Goal: Check status: Verify the current state of an ongoing process or item

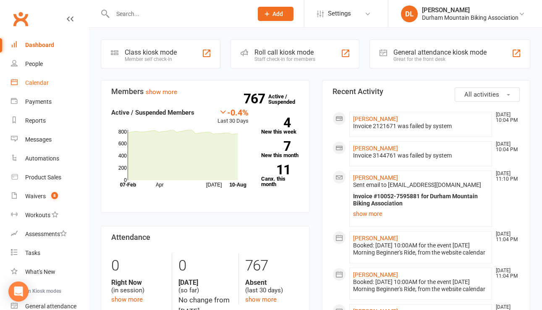
click at [33, 89] on link "Calendar" at bounding box center [50, 83] width 78 height 19
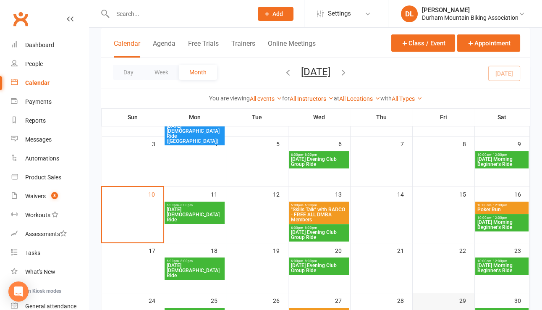
scroll to position [84, 0]
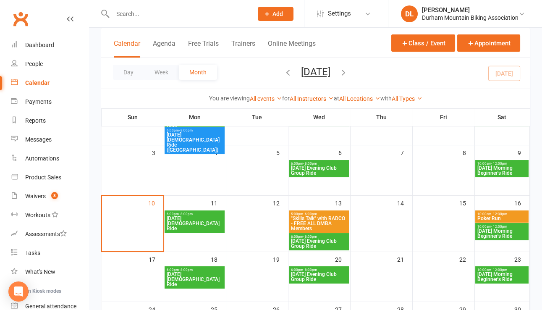
click at [511, 234] on span "[DATE] Morning Beginner's Ride" at bounding box center [502, 234] width 50 height 10
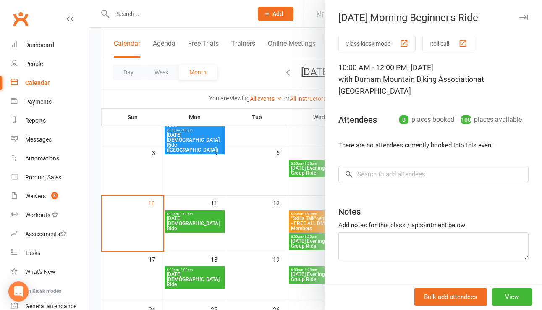
click at [210, 16] on div at bounding box center [315, 155] width 453 height 310
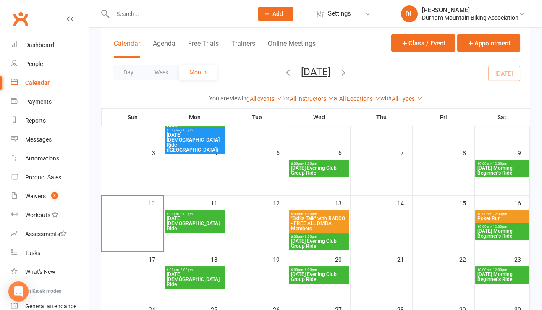
click at [513, 274] on span "[DATE] Morning Beginner's Ride" at bounding box center [502, 277] width 50 height 10
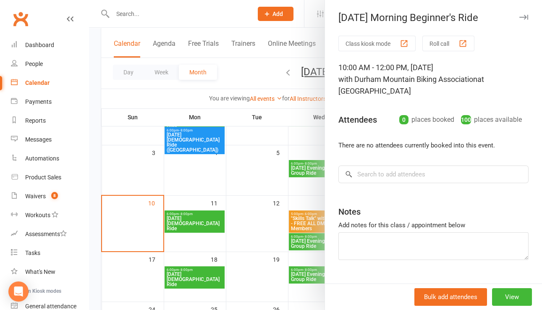
click at [300, 130] on div at bounding box center [315, 155] width 453 height 310
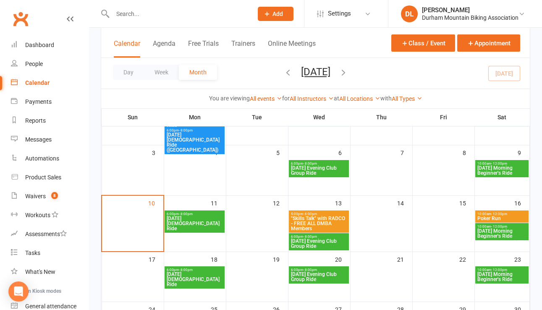
click at [520, 213] on span "10:00am - 12:30pm" at bounding box center [502, 214] width 50 height 4
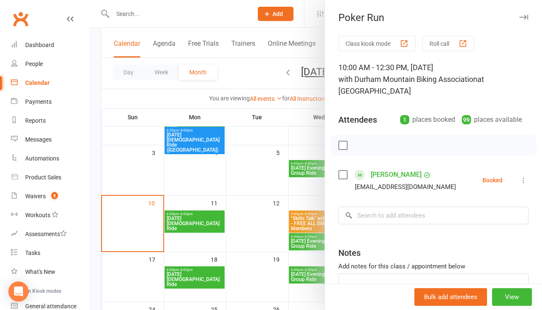
click at [298, 137] on div at bounding box center [315, 155] width 453 height 310
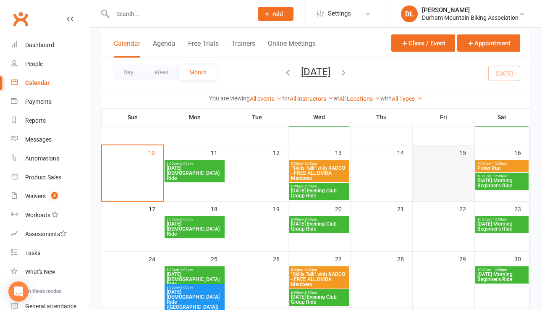
scroll to position [168, 0]
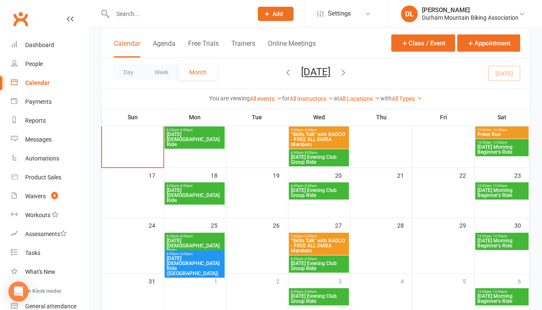
click at [486, 235] on span "10:00am - 12:00pm" at bounding box center [502, 236] width 50 height 4
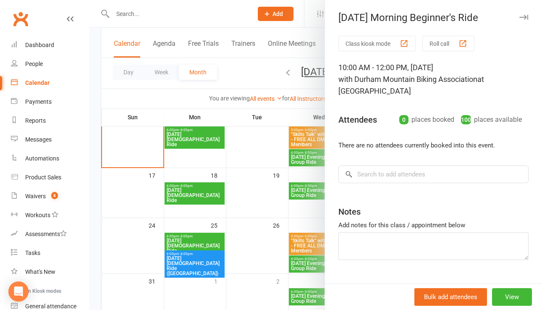
click at [308, 213] on div at bounding box center [315, 155] width 453 height 310
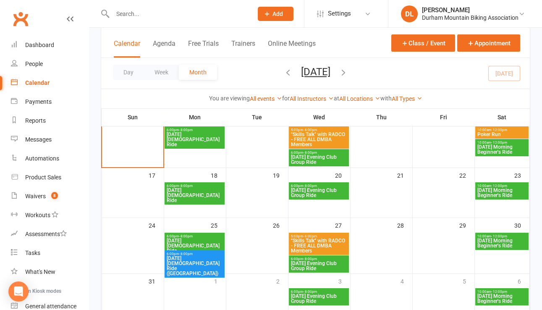
click at [486, 296] on span "[DATE] Morning Beginner's Ride" at bounding box center [502, 299] width 50 height 10
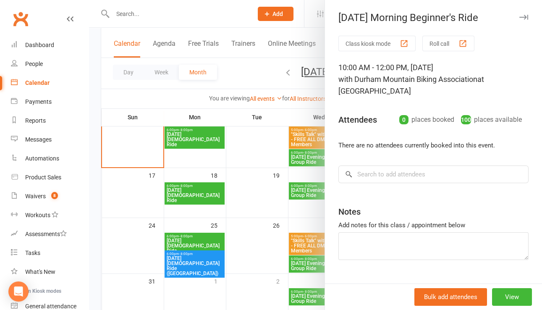
click at [304, 210] on div at bounding box center [315, 155] width 453 height 310
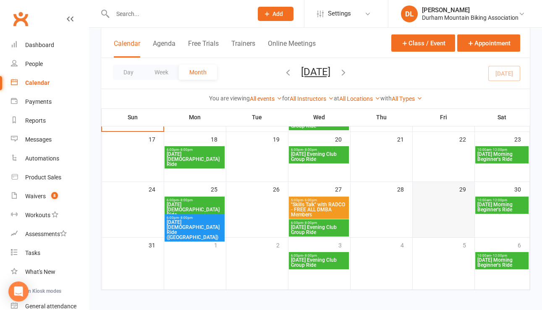
scroll to position [208, 0]
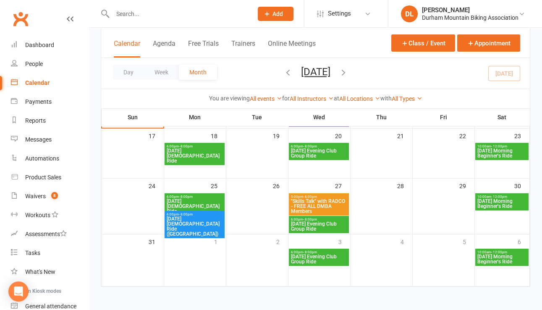
click at [348, 77] on button "button" at bounding box center [343, 73] width 9 height 15
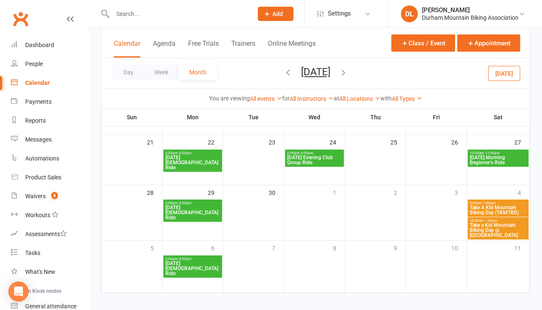
click at [495, 156] on span "[DATE] Morning Beginner's Ride" at bounding box center [499, 160] width 58 height 10
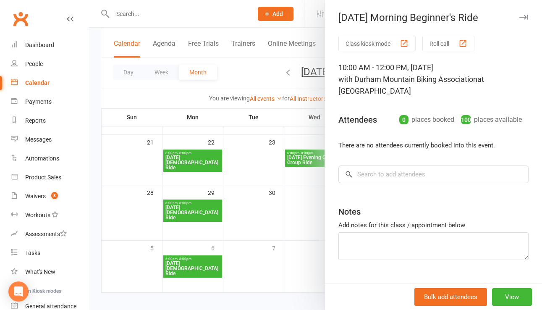
click at [312, 204] on div at bounding box center [315, 155] width 453 height 310
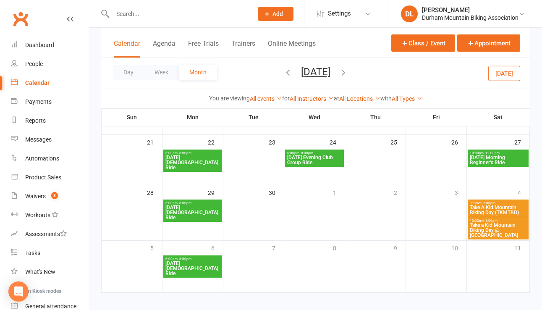
click at [348, 73] on icon "button" at bounding box center [343, 72] width 9 height 9
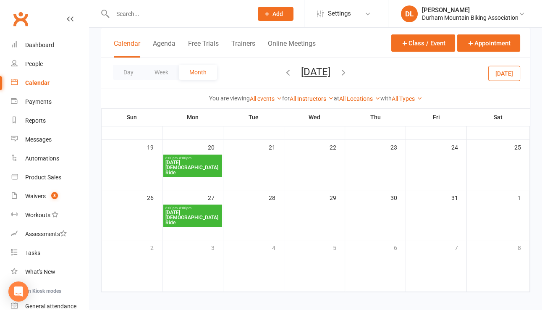
click at [348, 74] on icon "button" at bounding box center [343, 72] width 9 height 9
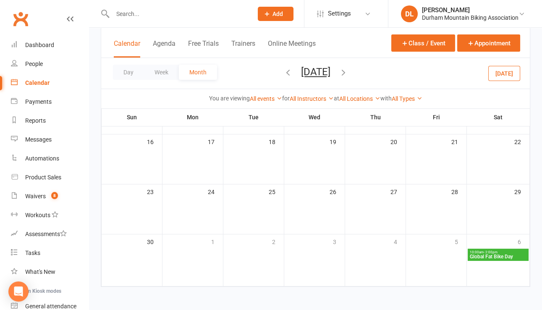
click at [348, 77] on div "[DATE] [DATE] Sun Mon Tue Wed Thu Fri Sat 27 28 29 30 31 01 02 03 04 05 06 07 0…" at bounding box center [316, 73] width 65 height 15
click at [348, 74] on icon "button" at bounding box center [343, 72] width 9 height 9
click at [44, 42] on div "Dashboard" at bounding box center [39, 45] width 29 height 7
